Goal: Task Accomplishment & Management: Manage account settings

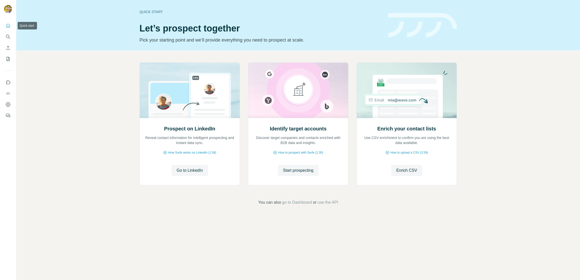
click at [9, 24] on icon "Quick start" at bounding box center [8, 25] width 5 height 5
click at [8, 36] on icon "Search" at bounding box center [8, 36] width 5 height 5
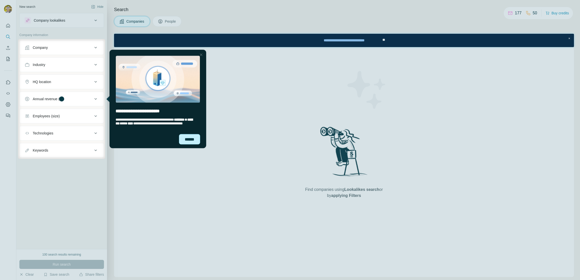
click at [191, 138] on div "******" at bounding box center [189, 139] width 21 height 10
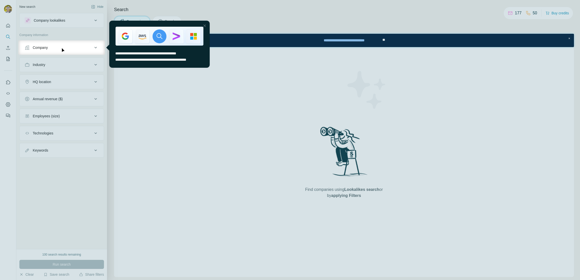
click at [95, 20] on div at bounding box center [290, 20] width 580 height 40
click at [205, 26] on div "Close Step" at bounding box center [205, 26] width 6 height 6
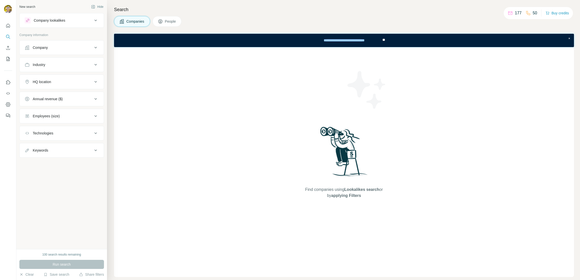
click at [95, 20] on icon at bounding box center [95, 21] width 3 height 2
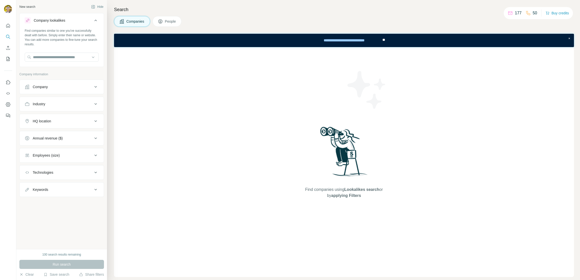
click at [170, 21] on span "People" at bounding box center [171, 21] width 12 height 5
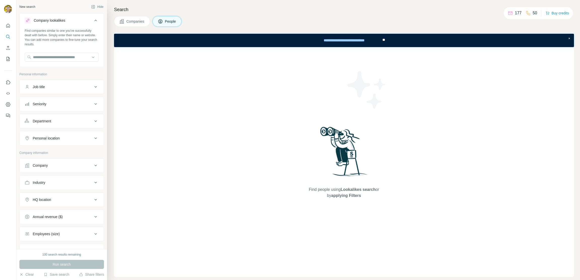
click at [93, 21] on icon at bounding box center [96, 20] width 6 height 6
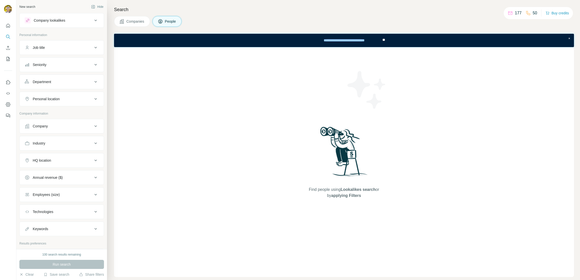
click at [87, 48] on div "Job title" at bounding box center [59, 47] width 68 height 5
click at [62, 61] on input "text" at bounding box center [57, 60] width 64 height 9
type input "********"
click at [68, 82] on div "Seniority" at bounding box center [59, 79] width 68 height 5
click at [28, 102] on icon at bounding box center [28, 102] width 6 height 6
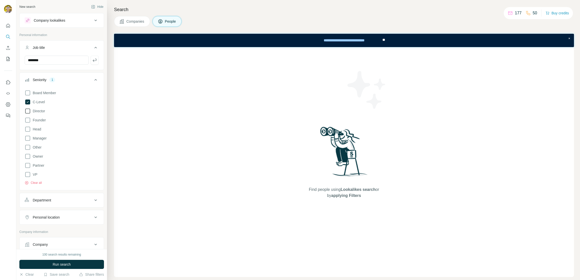
click at [28, 111] on icon at bounding box center [28, 111] width 6 height 6
click at [27, 129] on icon at bounding box center [28, 129] width 6 height 6
click at [27, 137] on icon at bounding box center [28, 138] width 6 height 6
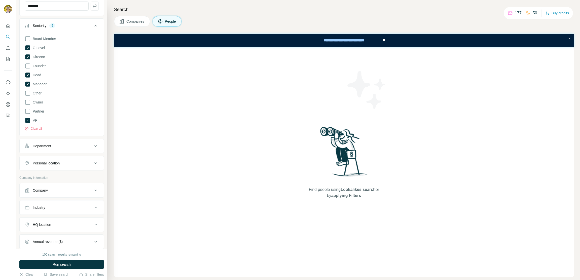
scroll to position [61, 0]
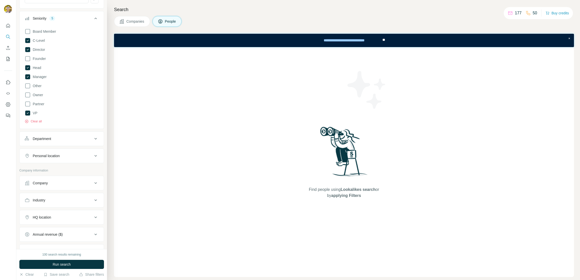
click at [88, 154] on div "Personal location" at bounding box center [59, 155] width 68 height 5
click at [64, 169] on input "text" at bounding box center [62, 168] width 74 height 9
type input "******"
click at [130, 199] on div "Find people using Lookalikes search or by applying Filters" at bounding box center [344, 162] width 460 height 230
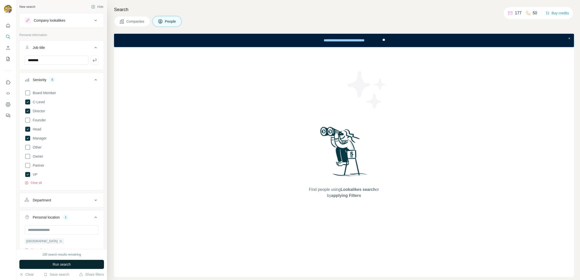
click at [68, 264] on span "Run search" at bounding box center [62, 264] width 18 height 5
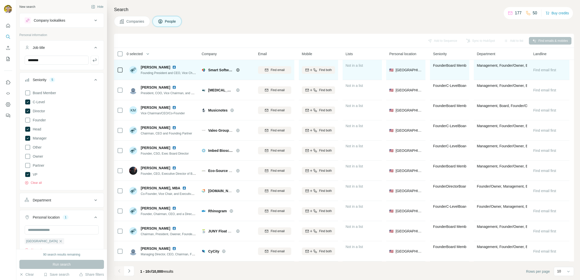
click at [152, 67] on span "Charles Smart" at bounding box center [155, 67] width 29 height 5
click at [159, 70] on div "Charles Smart Founding President and CEO, Vice Chairman" at bounding box center [168, 70] width 55 height 11
click at [159, 73] on span "Founding President and CEO, Vice Chairman" at bounding box center [171, 73] width 61 height 4
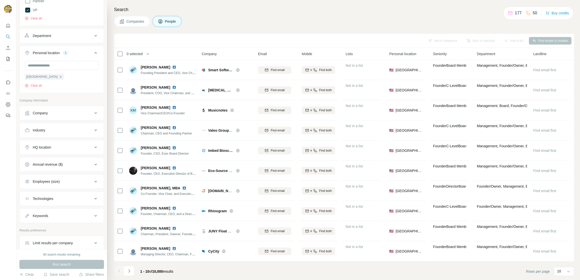
scroll to position [189, 0]
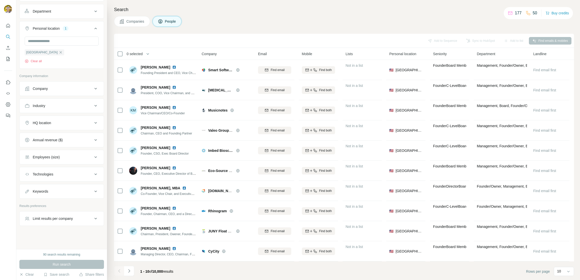
click at [93, 190] on icon at bounding box center [96, 191] width 6 height 6
click at [65, 203] on input "text" at bounding box center [57, 204] width 64 height 9
type input "********"
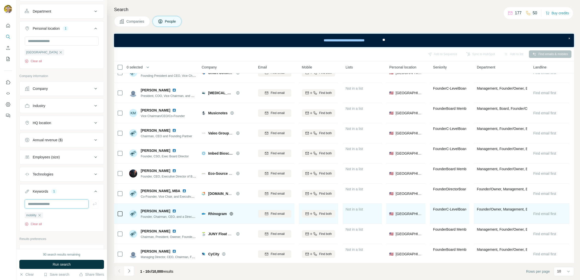
scroll to position [15, 0]
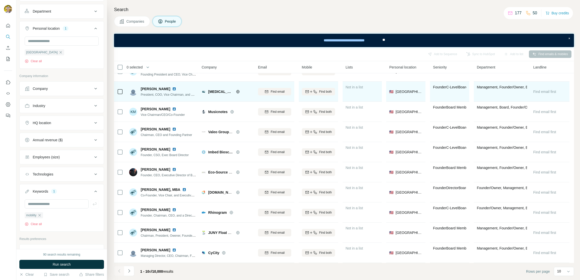
click at [172, 87] on img at bounding box center [174, 89] width 4 height 4
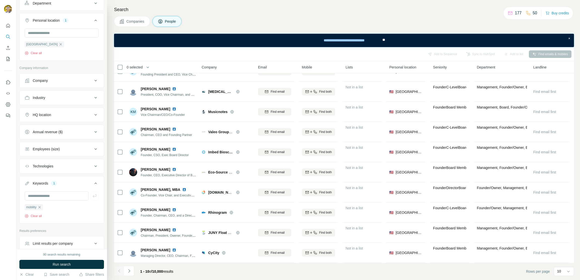
scroll to position [222, 0]
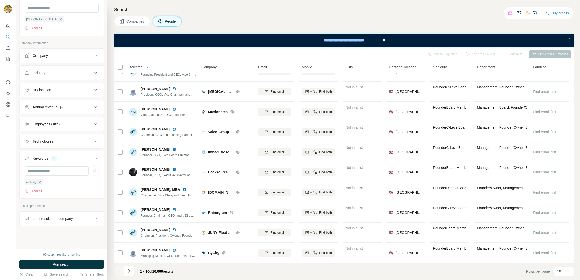
click at [93, 218] on icon at bounding box center [96, 219] width 6 height 6
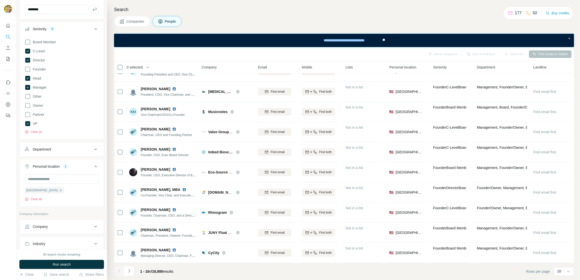
scroll to position [0, 0]
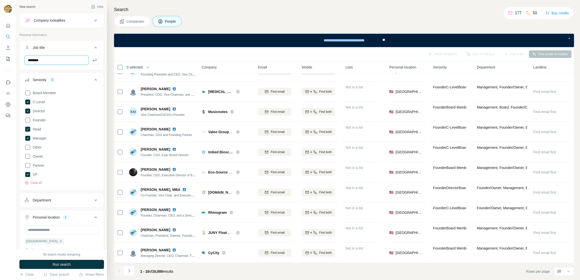
click at [28, 59] on input "********" at bounding box center [57, 60] width 64 height 9
type input "**********"
click at [92, 60] on icon "button" at bounding box center [94, 60] width 5 height 5
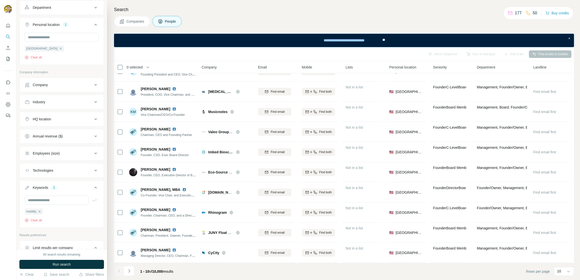
scroll to position [268, 0]
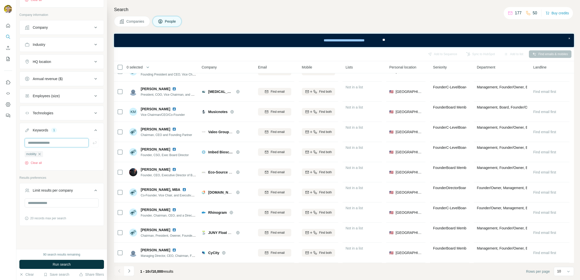
click at [55, 143] on input "text" at bounding box center [57, 142] width 64 height 9
type input "**********"
click at [73, 263] on button "Run search" at bounding box center [61, 264] width 85 height 9
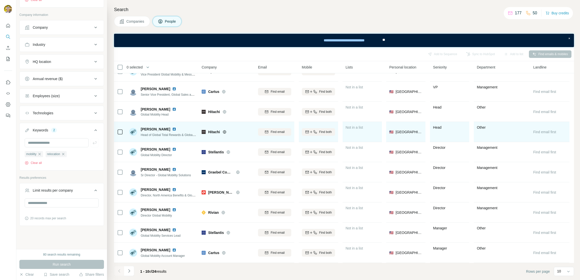
click at [174, 127] on img at bounding box center [174, 129] width 4 height 4
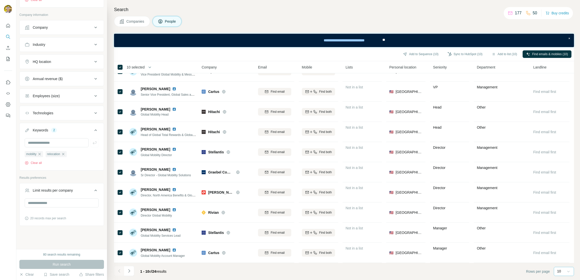
click at [570, 270] on icon at bounding box center [568, 271] width 5 height 5
click at [563, 240] on p "40" at bounding box center [560, 242] width 4 height 5
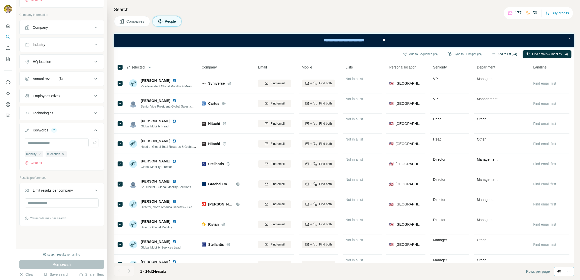
click at [505, 53] on button "Add to list (24)" at bounding box center [504, 54] width 32 height 8
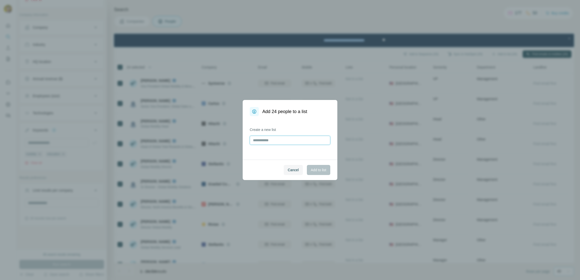
click at [287, 139] on input "text" at bounding box center [290, 140] width 81 height 9
type input "**********"
click at [321, 170] on span "Add to list" at bounding box center [318, 170] width 15 height 5
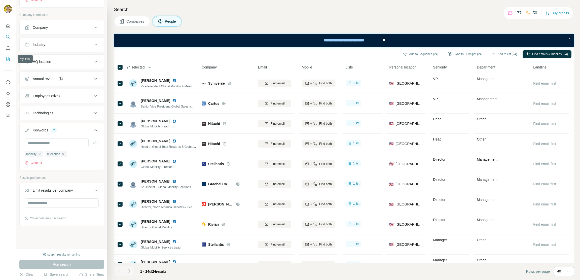
click at [8, 57] on icon "My lists" at bounding box center [8, 58] width 5 height 5
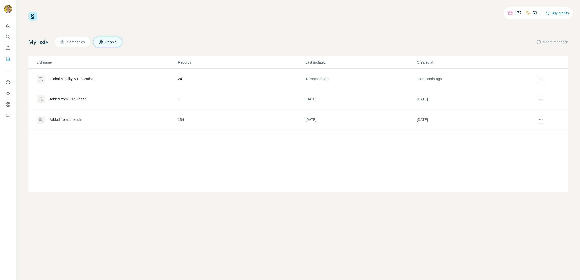
click at [74, 78] on div "Global Mobility & Relocation" at bounding box center [72, 78] width 44 height 5
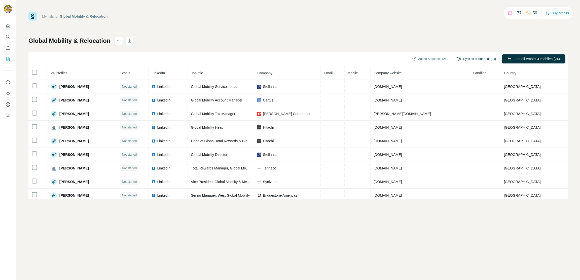
click at [482, 58] on button "Sync all to HubSpot (24)" at bounding box center [477, 59] width 46 height 8
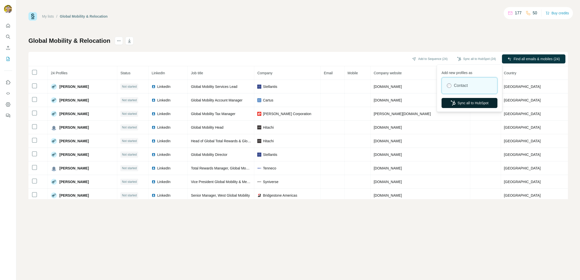
click at [469, 104] on button "Sync all to HubSpot" at bounding box center [470, 103] width 56 height 10
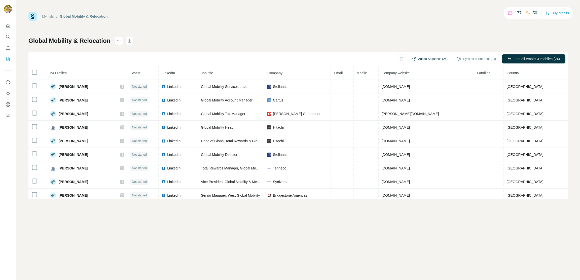
click at [429, 58] on button "Add to Sequence (24)" at bounding box center [430, 59] width 43 height 8
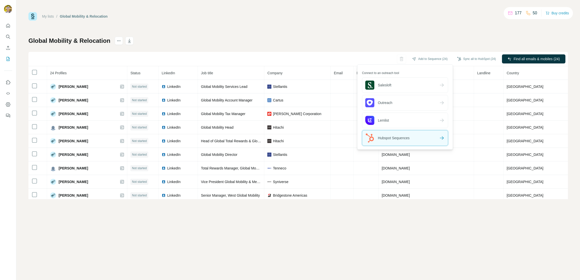
click at [441, 137] on icon at bounding box center [442, 138] width 6 height 6
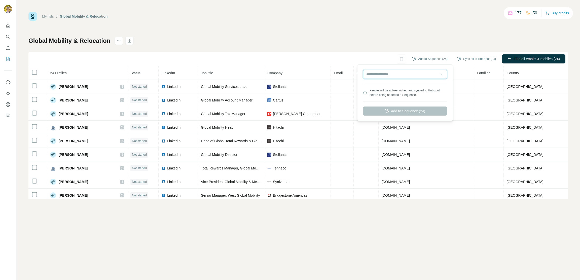
click at [442, 74] on input "text" at bounding box center [405, 74] width 84 height 9
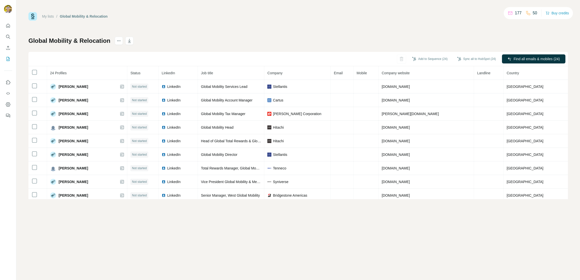
click at [420, 37] on div "Global Mobility & Relocation Add to Sequence (24) Sync all to HubSpot (24) Find…" at bounding box center [298, 118] width 540 height 162
